Goal: Task Accomplishment & Management: Use online tool/utility

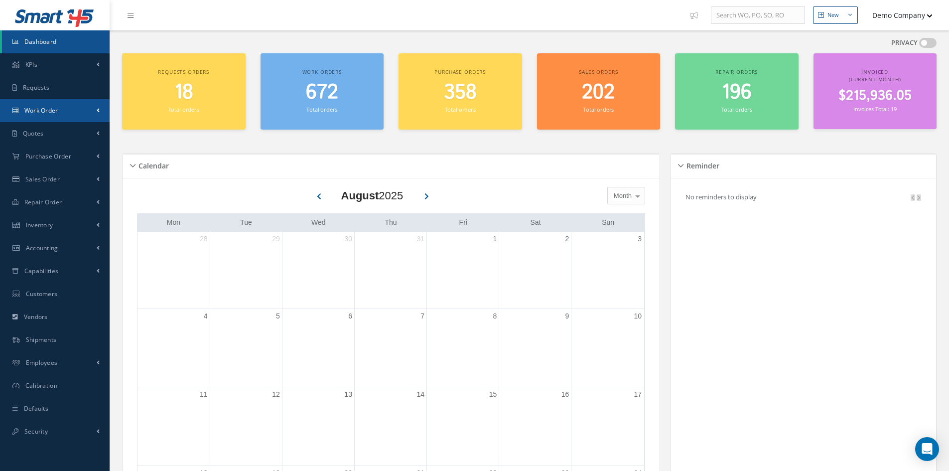
click at [73, 111] on link "Work Order" at bounding box center [55, 110] width 110 height 23
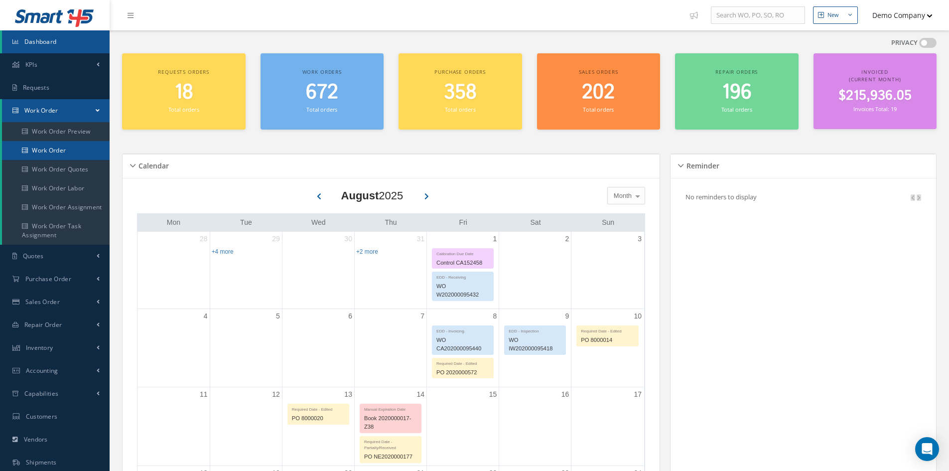
click at [72, 152] on link "Work Order" at bounding box center [56, 150] width 108 height 19
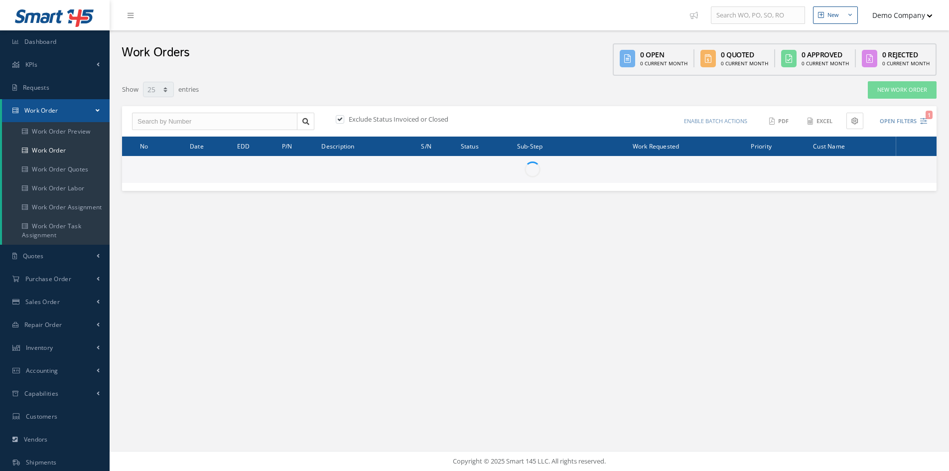
select select "25"
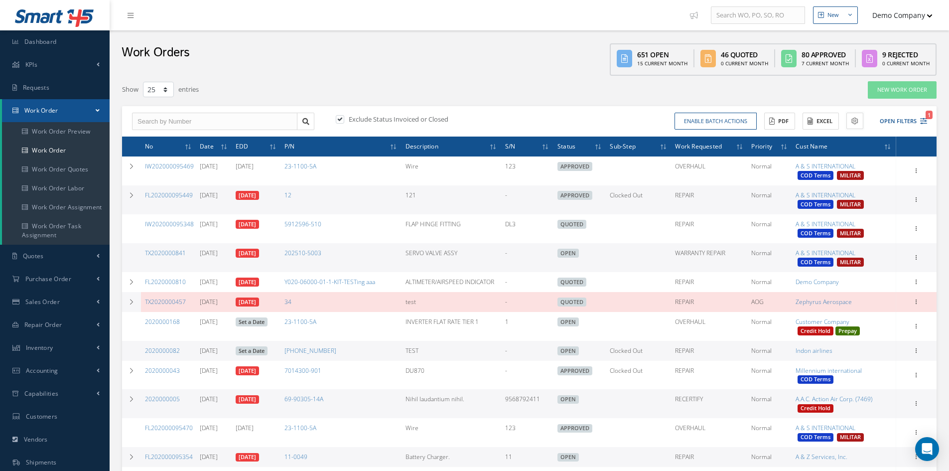
click at [853, 125] on icon at bounding box center [855, 121] width 7 height 7
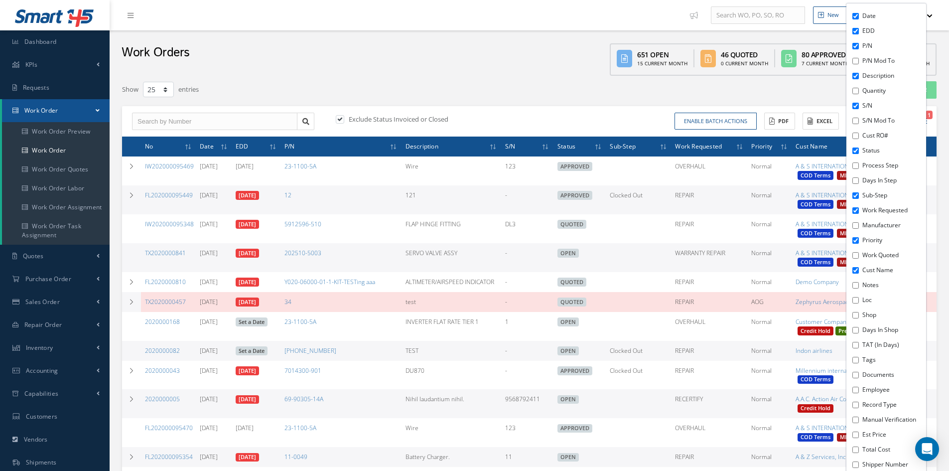
click at [872, 287] on label "Notes" at bounding box center [892, 285] width 61 height 9
click at [859, 287] on input "Notes" at bounding box center [856, 285] width 6 height 6
checkbox input "true"
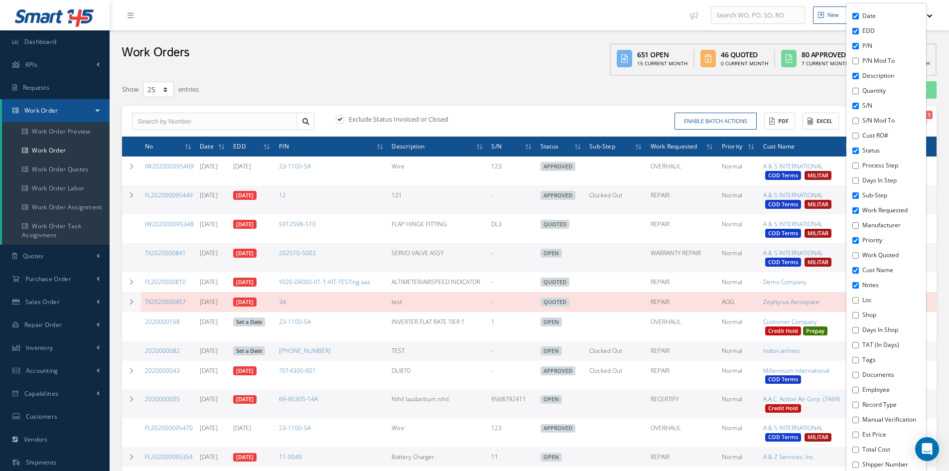
click at [555, 110] on div "Exclude Status Invoiced or Closed Enable batch actions Update Work Orders Close…" at bounding box center [529, 121] width 815 height 31
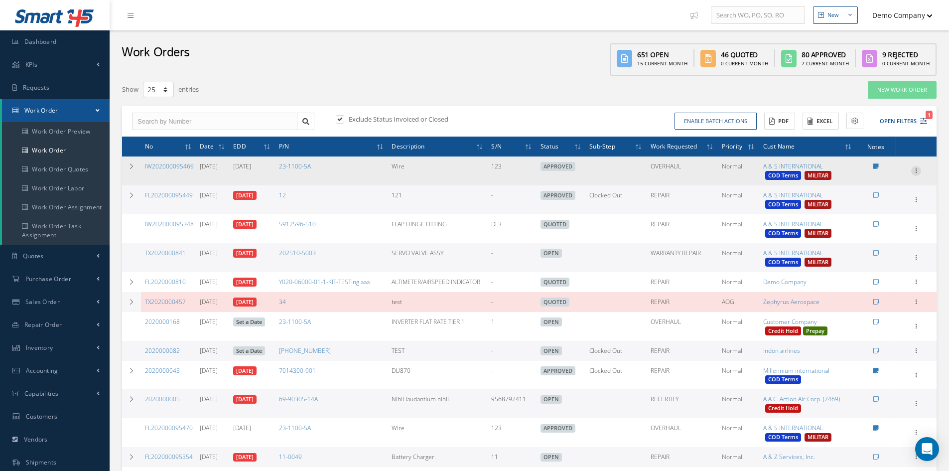
click at [918, 172] on icon at bounding box center [916, 170] width 10 height 8
click at [886, 178] on link "Show" at bounding box center [870, 177] width 79 height 13
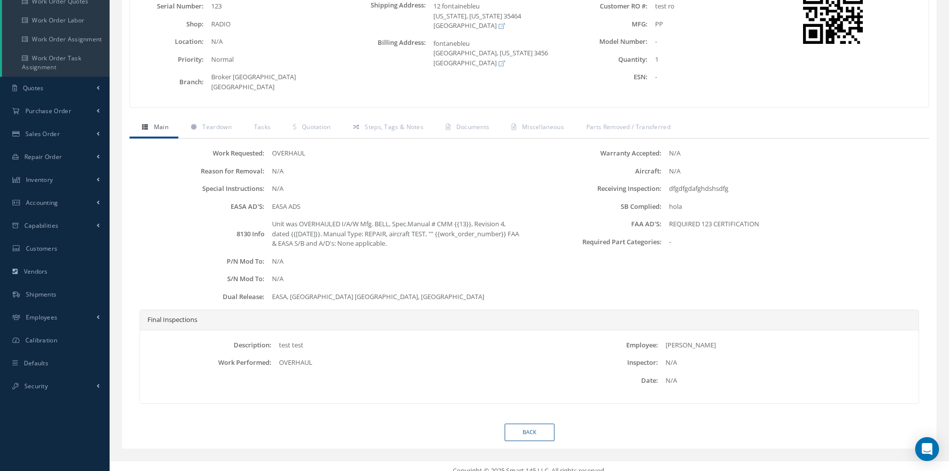
scroll to position [18, 0]
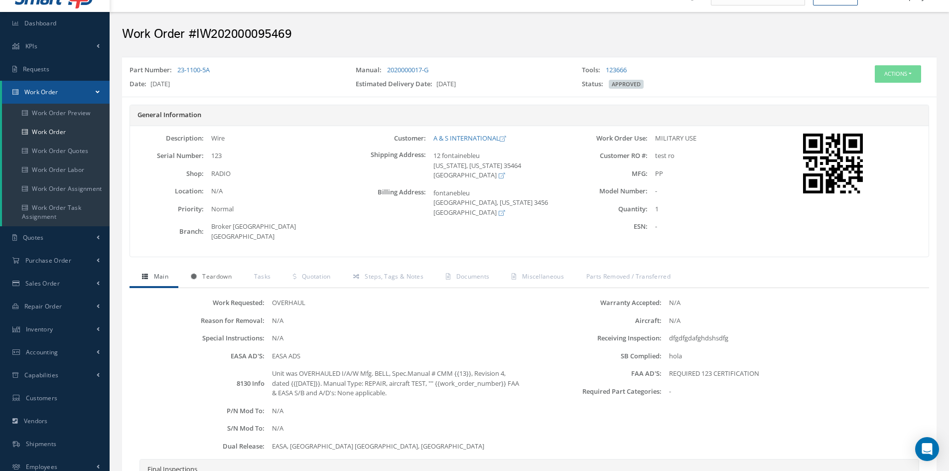
click at [217, 272] on span "Teardown" at bounding box center [216, 276] width 29 height 8
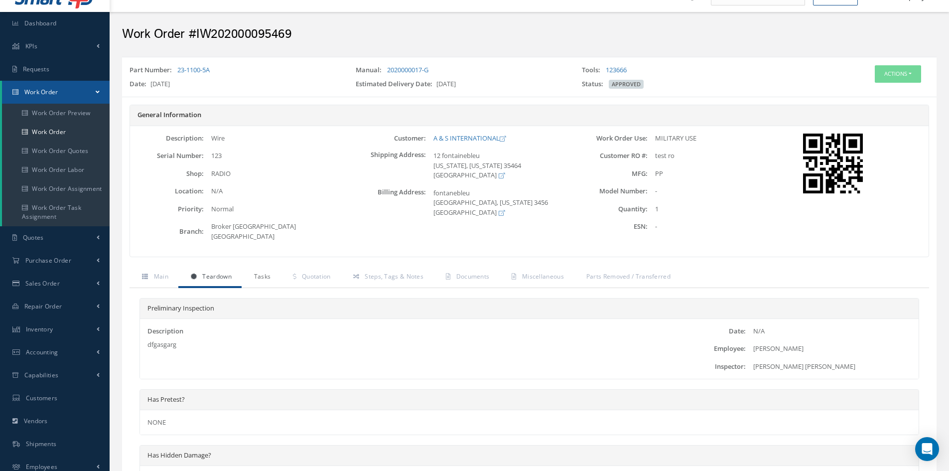
click at [257, 272] on span "Tasks" at bounding box center [262, 276] width 17 height 8
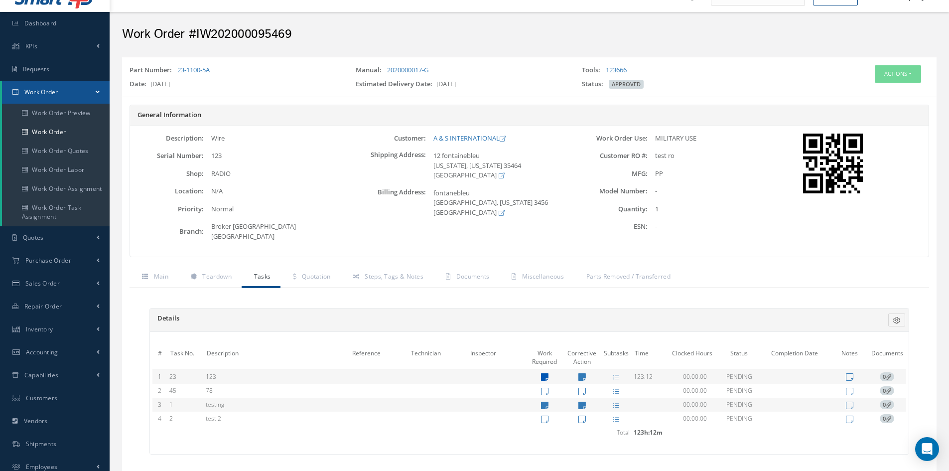
click at [546, 373] on icon at bounding box center [544, 377] width 7 height 8
type textarea "123"
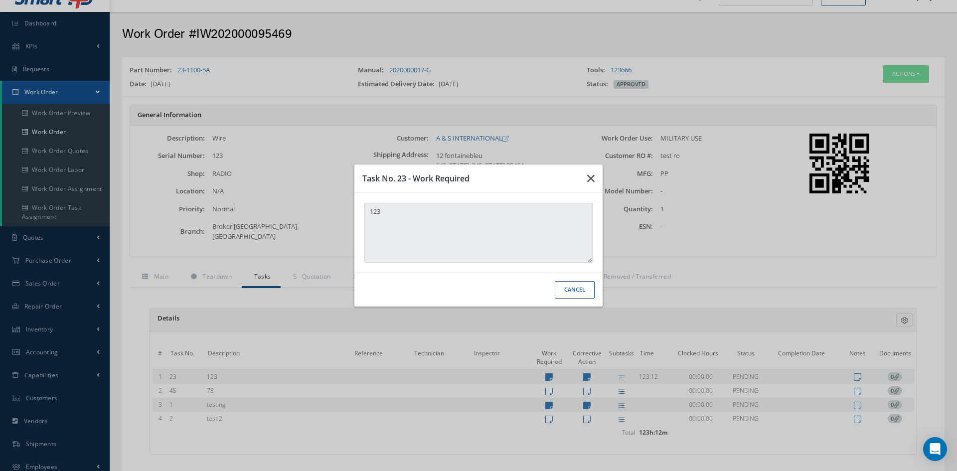
click at [585, 181] on button "button" at bounding box center [590, 178] width 23 height 28
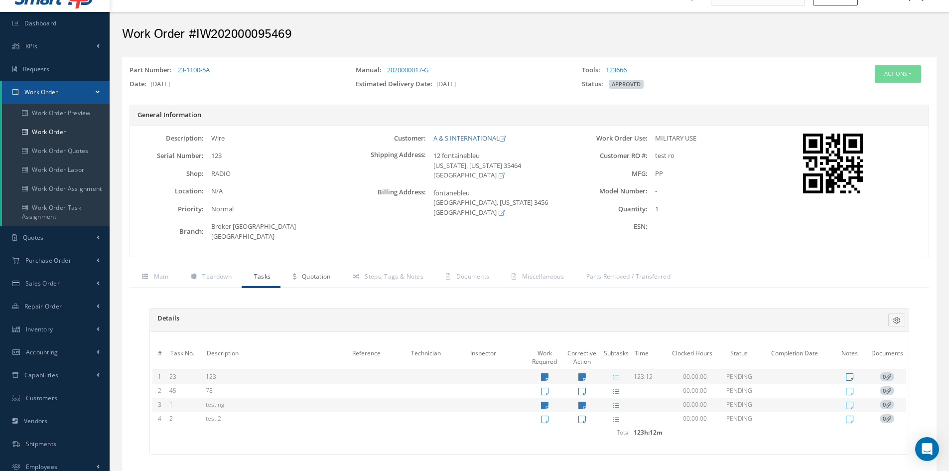
click at [315, 272] on span "Quotation" at bounding box center [316, 276] width 29 height 8
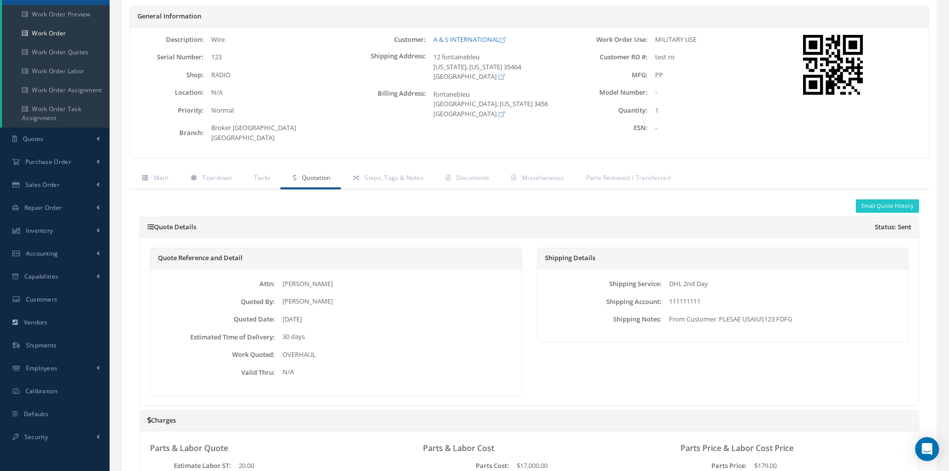
scroll to position [118, 0]
